Goal: Communication & Community: Answer question/provide support

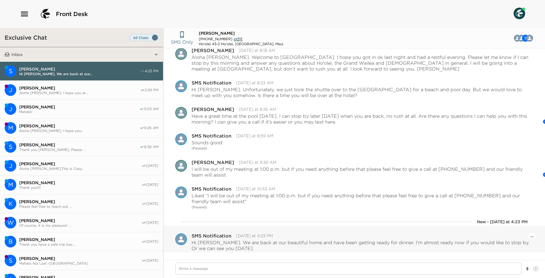
scroll to position [940, 0]
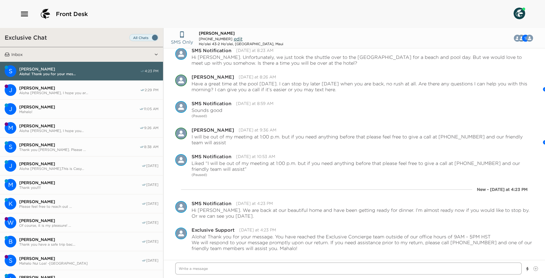
click at [220, 268] on textarea "Write a message" at bounding box center [348, 268] width 346 height 12
type textarea "x"
type textarea "I"
type textarea "x"
type textarea "I"
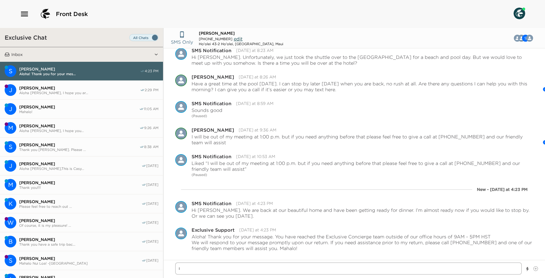
type textarea "x"
type textarea "I c"
type textarea "x"
type textarea "I ca"
type textarea "x"
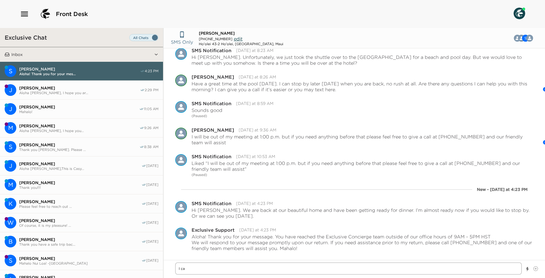
type textarea "I can"
type textarea "x"
type textarea "I can"
type textarea "x"
type textarea "I can b"
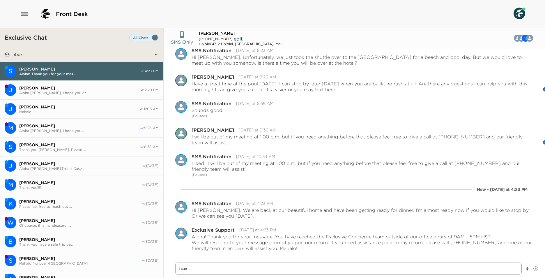
type textarea "x"
type textarea "I can be"
type textarea "x"
type textarea "I can be"
type textarea "x"
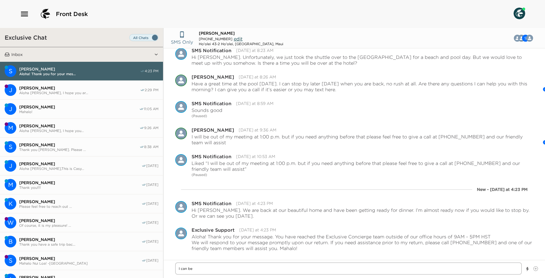
type textarea "I can be u"
type textarea "x"
type textarea "I can be up"
type textarea "x"
type textarea "I can be up"
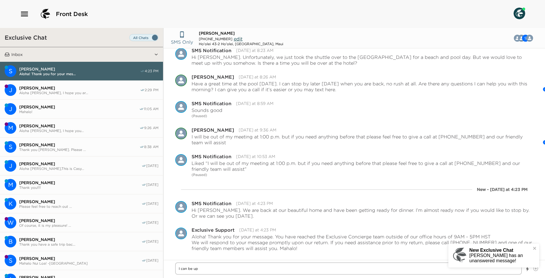
type textarea "x"
type textarea "I can be up i"
type textarea "x"
type textarea "I can be up in"
type textarea "x"
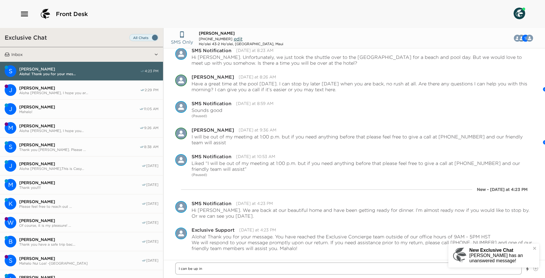
type textarea "I can be up in"
type textarea "x"
type textarea "I can be up in j"
type textarea "x"
type textarea "I can be up in ju"
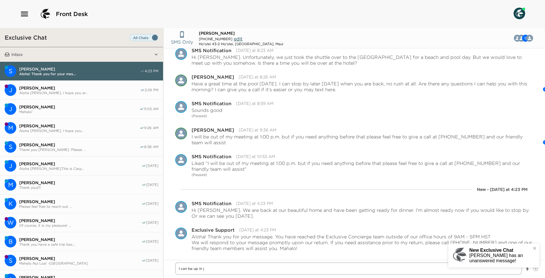
type textarea "x"
type textarea "I can be up in jus"
type textarea "x"
type textarea "I can be up in just"
type textarea "x"
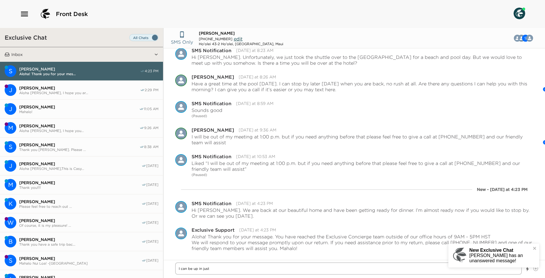
type textarea "I can be up in just"
type textarea "x"
type textarea "I can be up in just a"
type textarea "x"
type textarea "I can be up in just a"
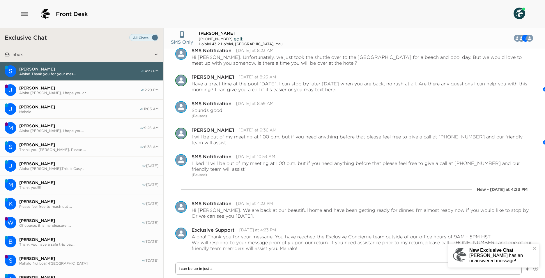
type textarea "x"
type textarea "I can be up in just a m"
type textarea "x"
type textarea "I can be up in just a mo"
type textarea "x"
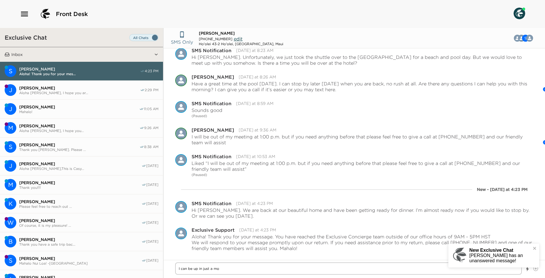
type textarea "I can be up in just a mom"
type textarea "x"
type textarea "I can be up in just a mome"
type textarea "x"
type textarea "I can be up in just a momen"
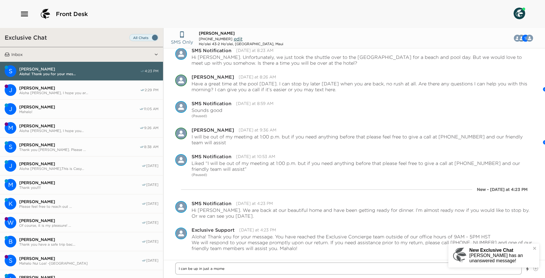
type textarea "x"
type textarea "I can be up in just a moment"
type textarea "x"
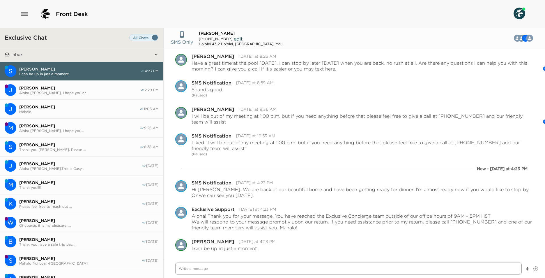
scroll to position [981, 0]
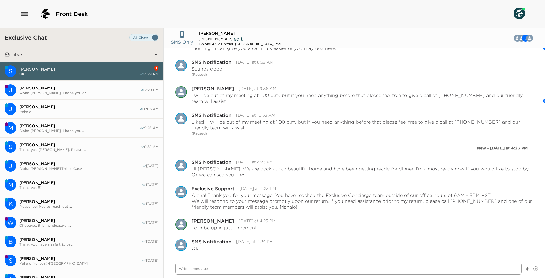
drag, startPoint x: 214, startPoint y: 271, endPoint x: 204, endPoint y: 275, distance: 11.1
drag, startPoint x: 204, startPoint y: 275, endPoint x: 456, endPoint y: 212, distance: 260.0
click at [530, 239] on button "Open Message Actions Menu" at bounding box center [531, 241] width 3 height 7
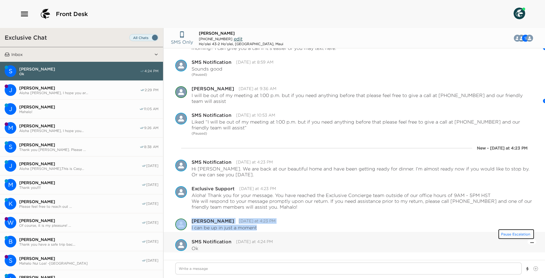
click at [521, 234] on button "Pause Escalation" at bounding box center [515, 233] width 35 height 9
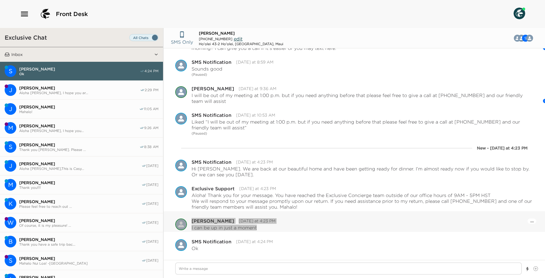
type textarea "x"
